Goal: Task Accomplishment & Management: Use online tool/utility

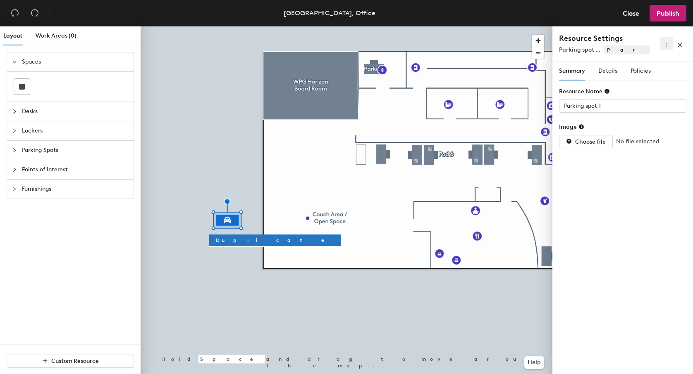
click at [667, 46] on icon "more" at bounding box center [666, 45] width 6 height 6
click at [654, 72] on span "Delete" at bounding box center [653, 73] width 26 height 9
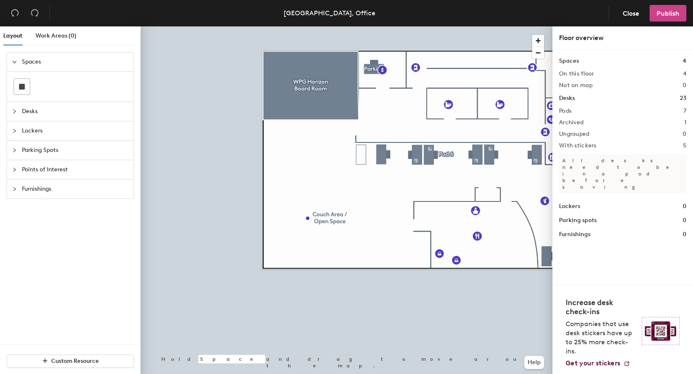
click at [663, 14] on span "Publish" at bounding box center [667, 14] width 23 height 8
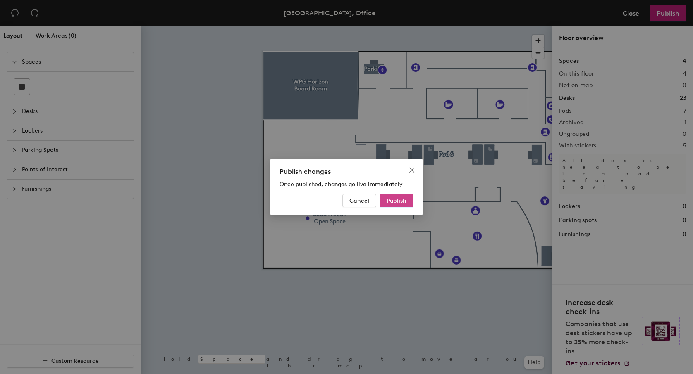
click at [400, 203] on span "Publish" at bounding box center [396, 201] width 20 height 7
